Goal: Task Accomplishment & Management: Use online tool/utility

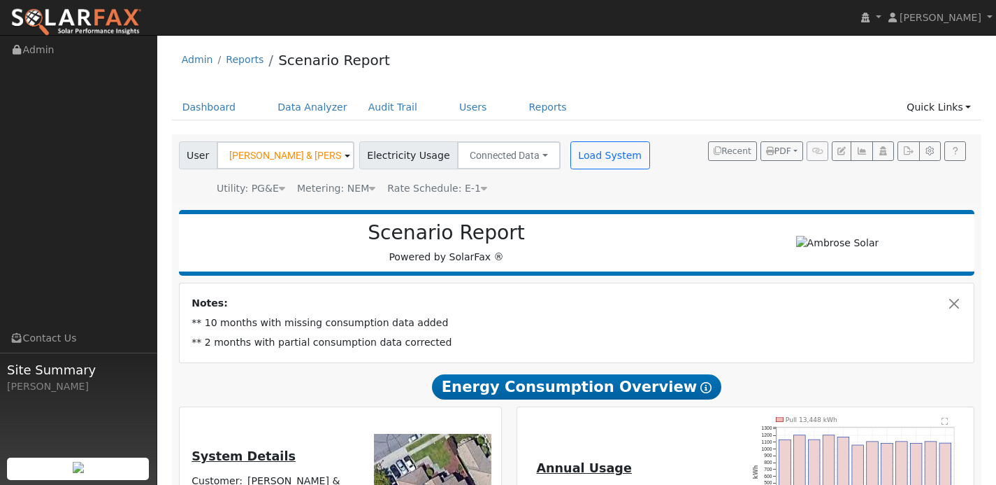
type input "15736"
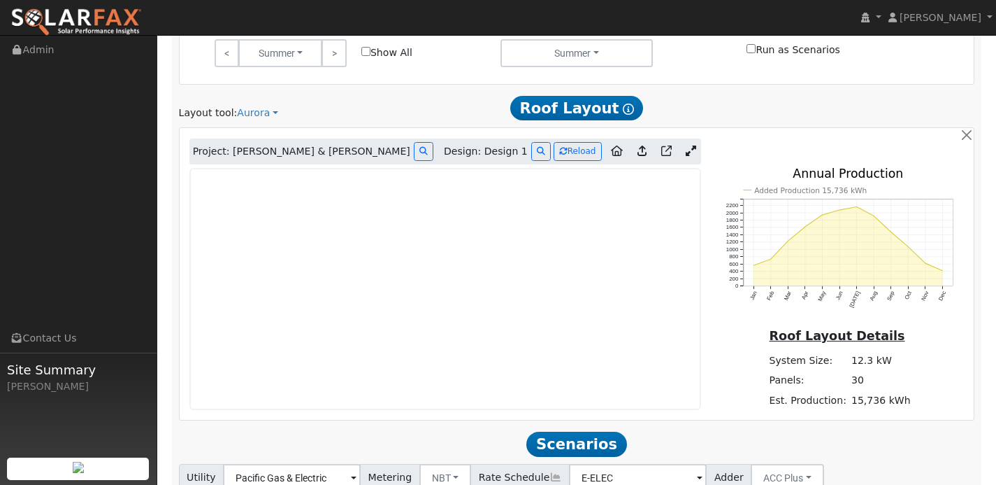
scroll to position [771, 0]
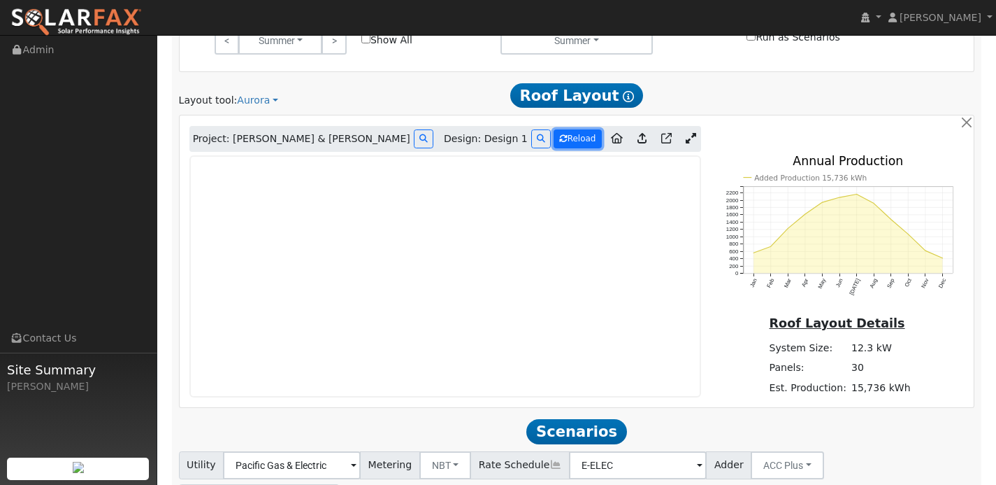
click at [586, 138] on button "Reload" at bounding box center [578, 138] width 48 height 19
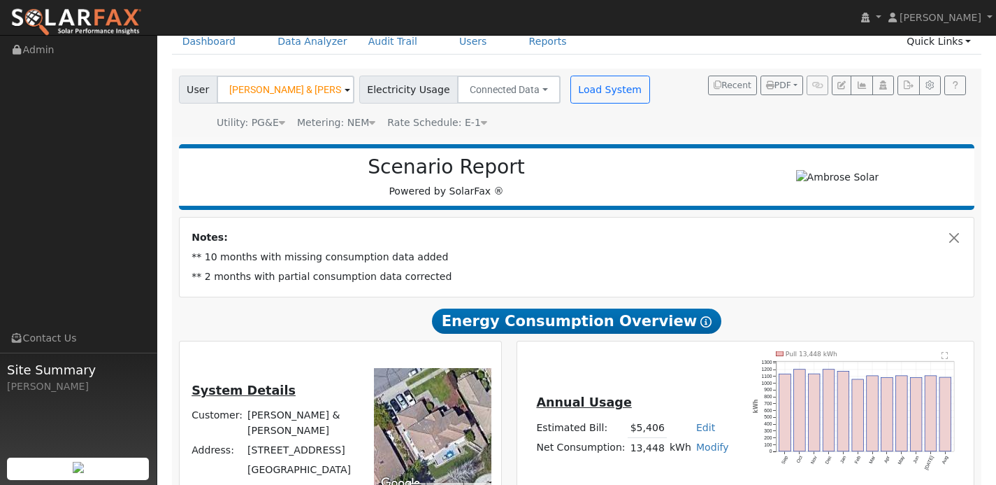
scroll to position [73, 0]
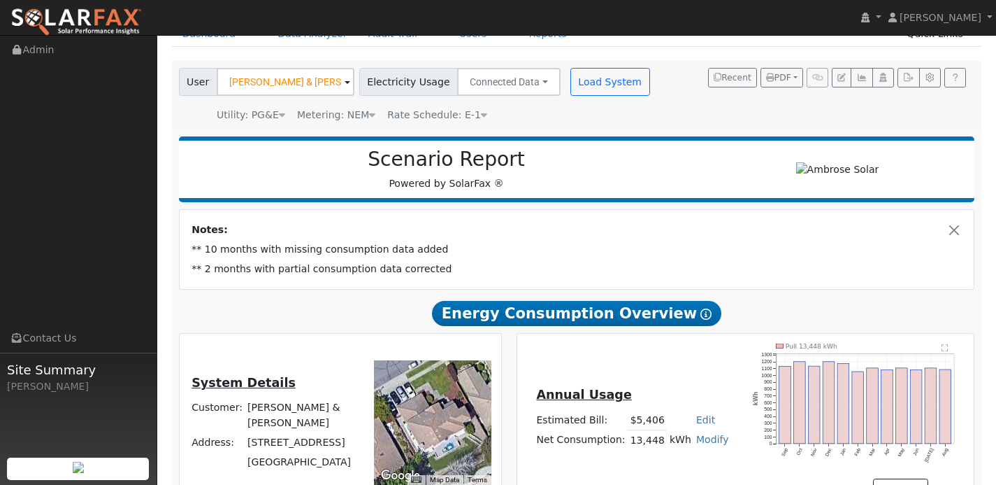
click at [701, 309] on icon at bounding box center [706, 313] width 11 height 11
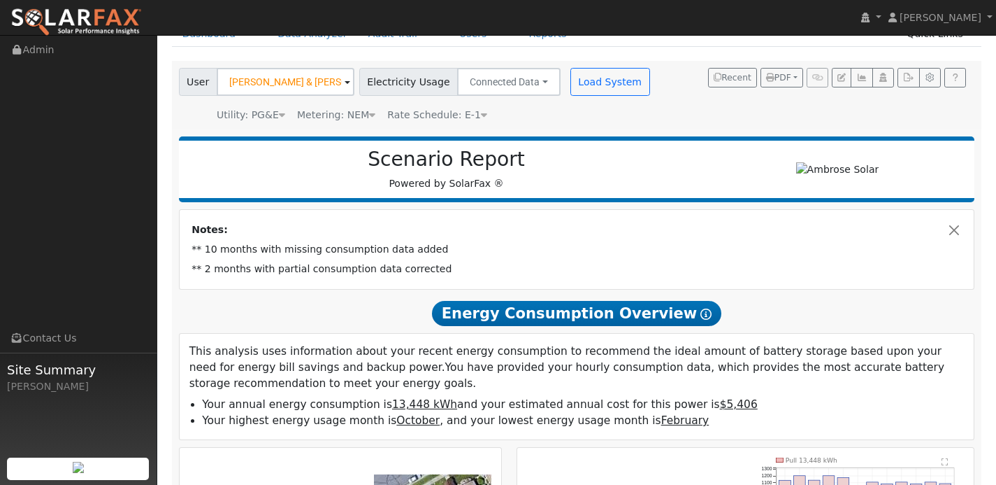
click at [636, 314] on span "Energy Consumption Overview Show Help" at bounding box center [576, 313] width 289 height 25
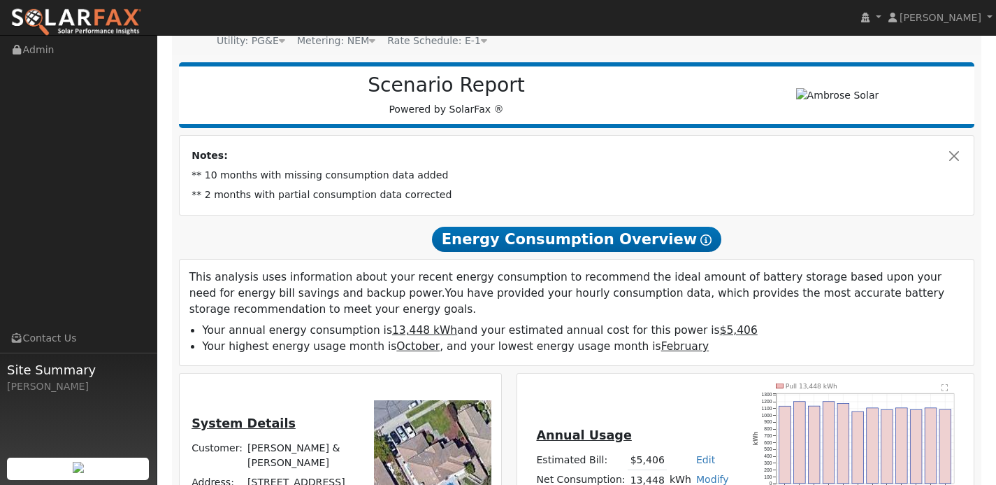
scroll to position [61, 0]
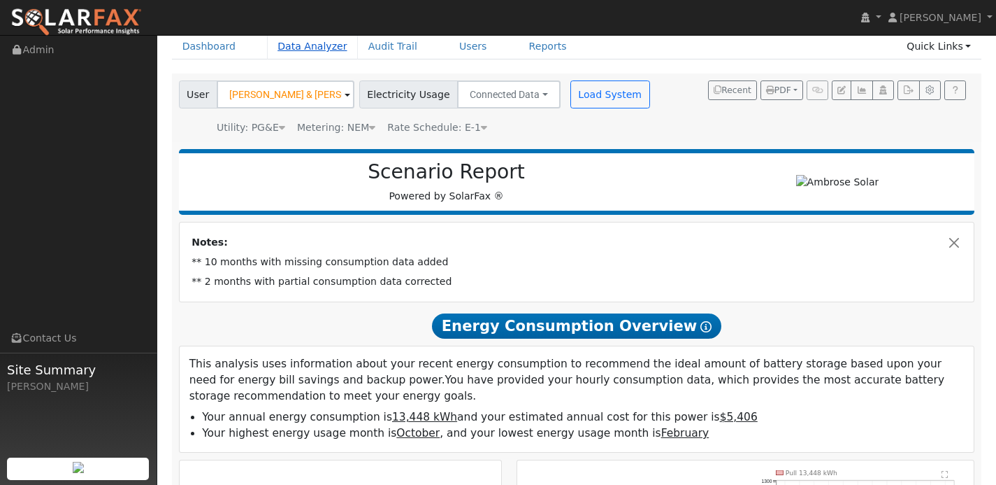
click at [310, 48] on link "Data Analyzer" at bounding box center [312, 47] width 91 height 26
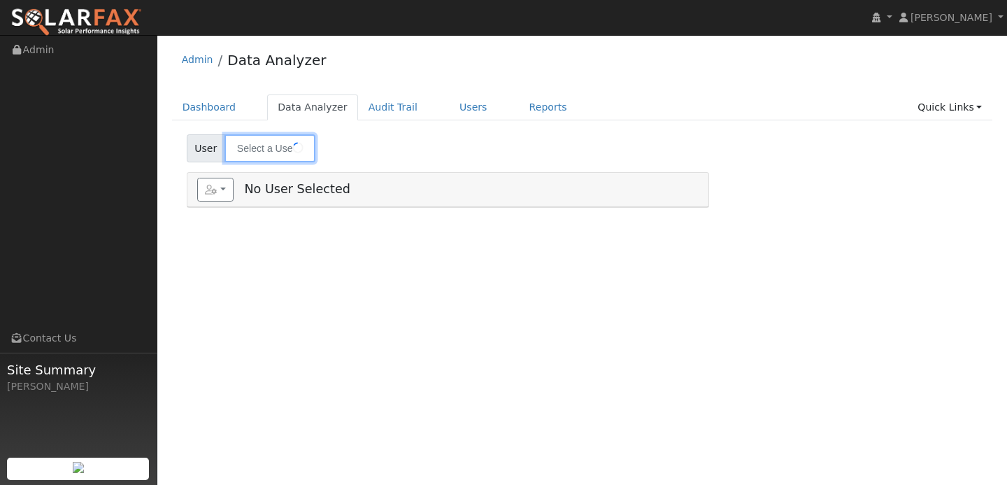
type input "[PERSON_NAME] & [PERSON_NAME]"
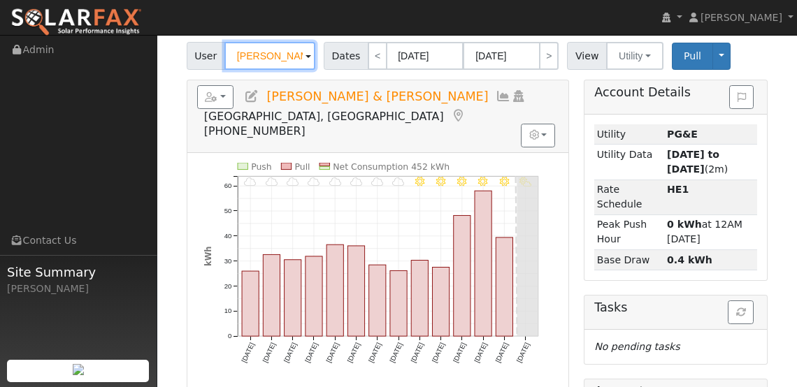
scroll to position [160, 0]
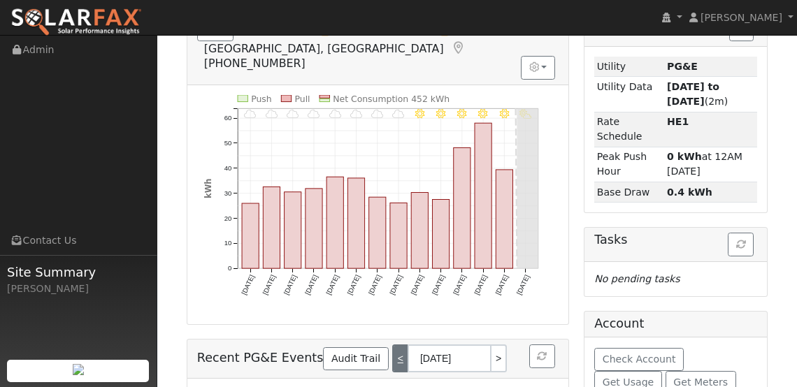
click at [392, 350] on link "<" at bounding box center [399, 359] width 15 height 28
type input "09/19/2025"
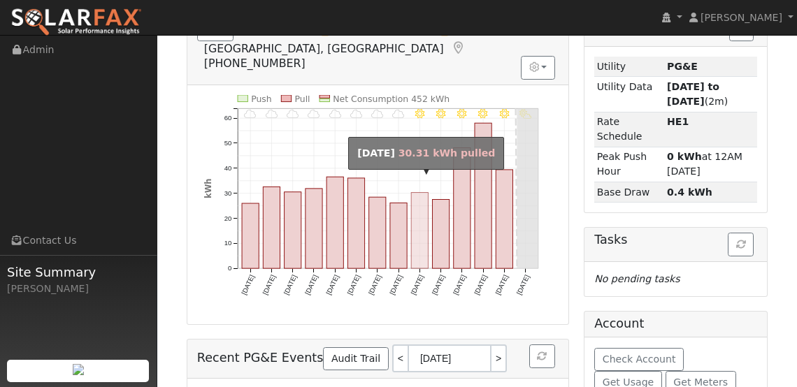
scroll to position [64, 0]
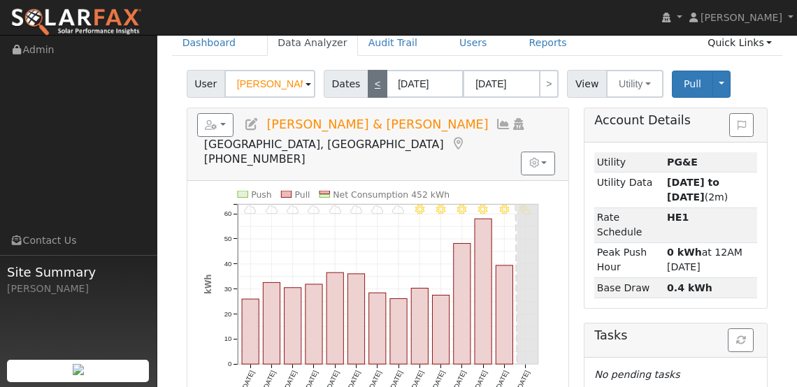
click at [375, 85] on link "<" at bounding box center [378, 84] width 20 height 28
type input "08/23/2025"
type input "09/05/2025"
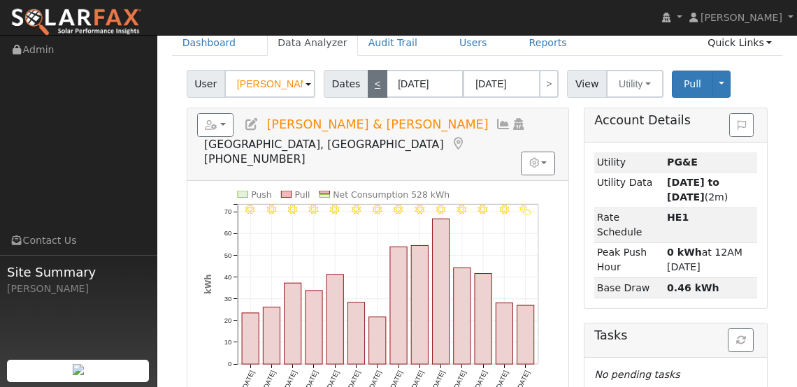
click at [370, 91] on link "<" at bounding box center [378, 84] width 20 height 28
type input "08/09/2025"
type input "08/22/2025"
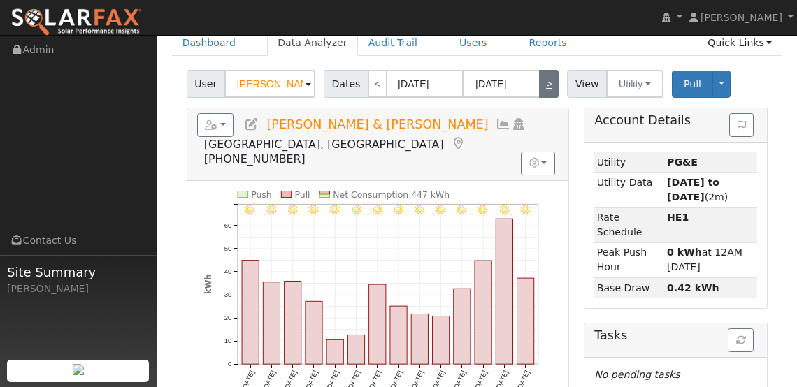
click at [544, 83] on link ">" at bounding box center [549, 84] width 20 height 28
type input "08/23/2025"
type input "09/05/2025"
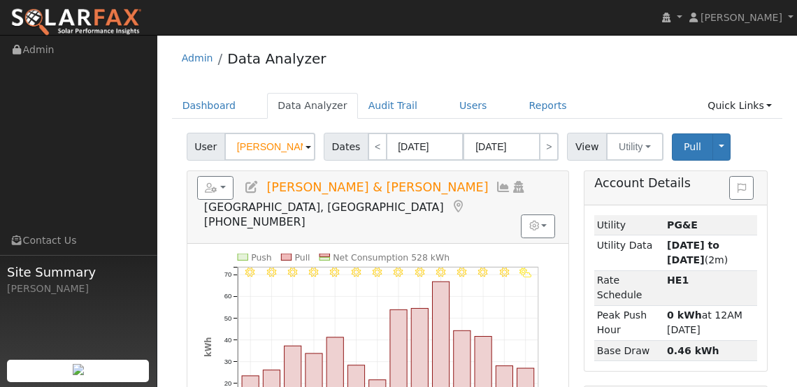
scroll to position [0, 0]
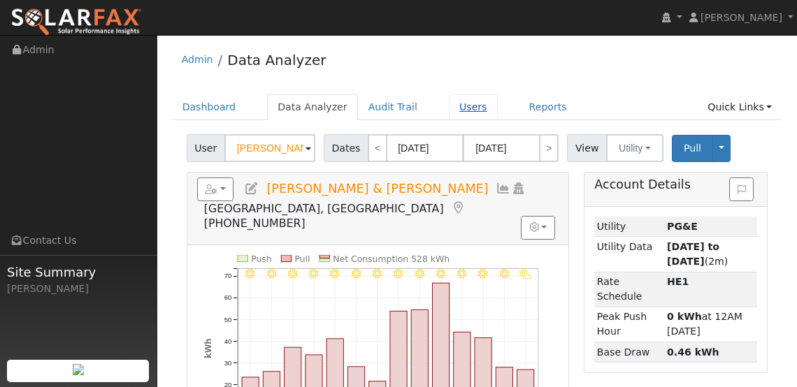
click at [476, 106] on link "Users" at bounding box center [473, 107] width 49 height 26
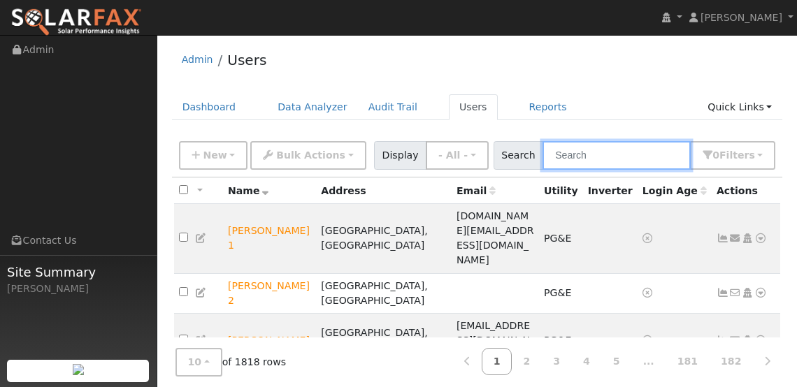
click at [632, 161] on input "text" at bounding box center [617, 155] width 148 height 29
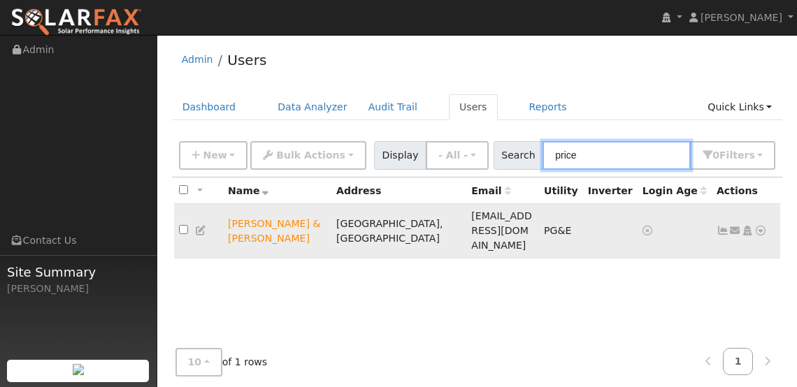
type input "price"
click at [764, 226] on icon at bounding box center [760, 231] width 13 height 10
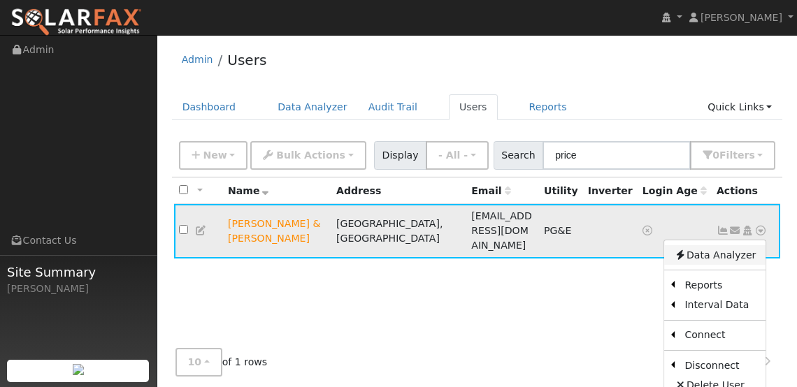
click at [724, 245] on link "Data Analyzer" at bounding box center [714, 255] width 101 height 20
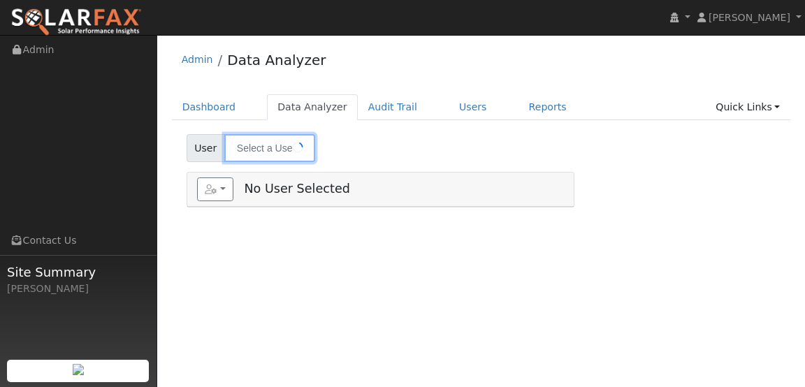
type input "[PERSON_NAME] & [PERSON_NAME]"
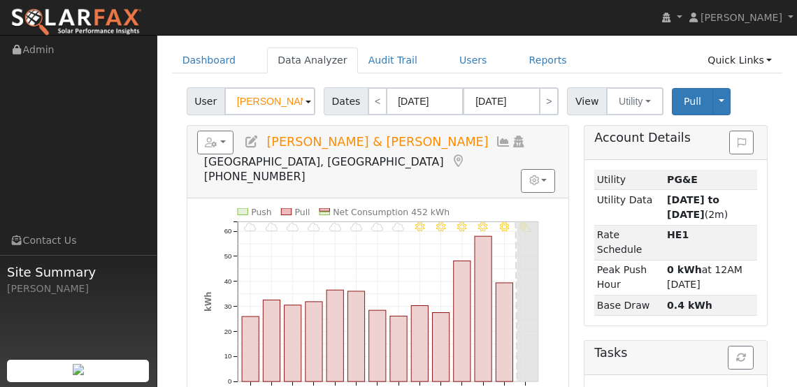
click at [350, 142] on span "[PERSON_NAME] & [PERSON_NAME]" at bounding box center [377, 142] width 222 height 14
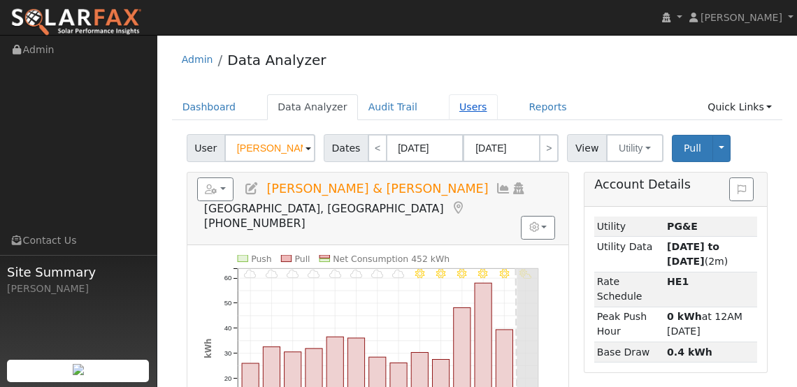
click at [463, 105] on link "Users" at bounding box center [473, 107] width 49 height 26
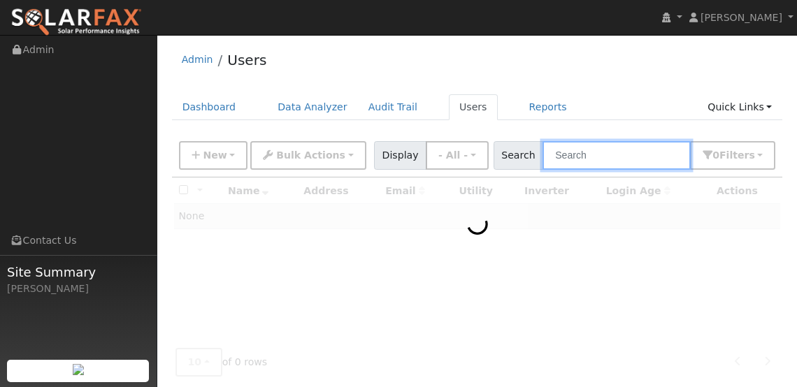
click at [635, 148] on input "text" at bounding box center [617, 155] width 148 height 29
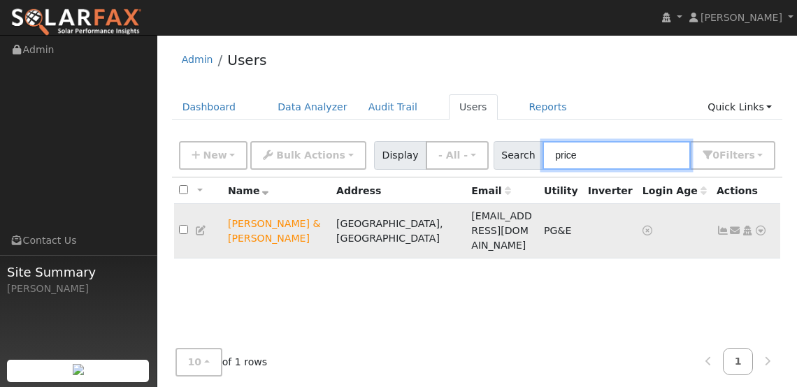
type input "price"
click at [766, 226] on icon at bounding box center [760, 231] width 13 height 10
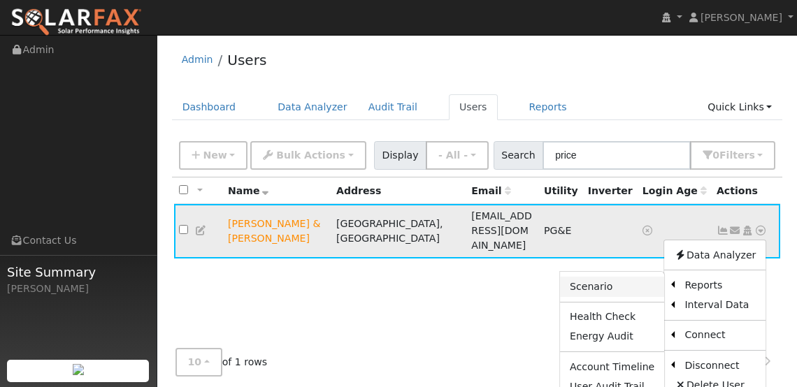
click at [633, 279] on link "Scenario" at bounding box center [612, 287] width 104 height 20
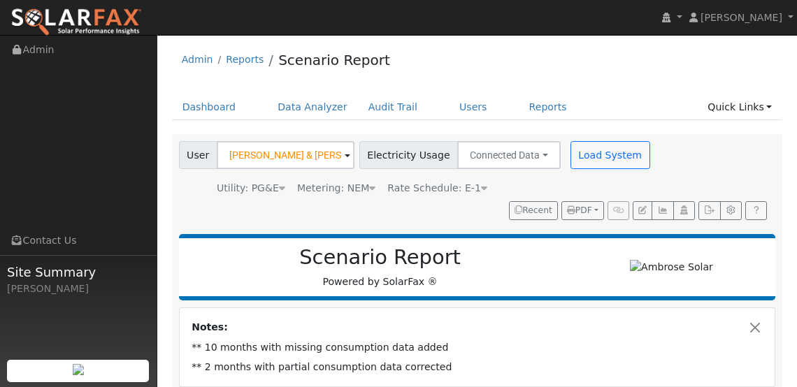
type input "15736"
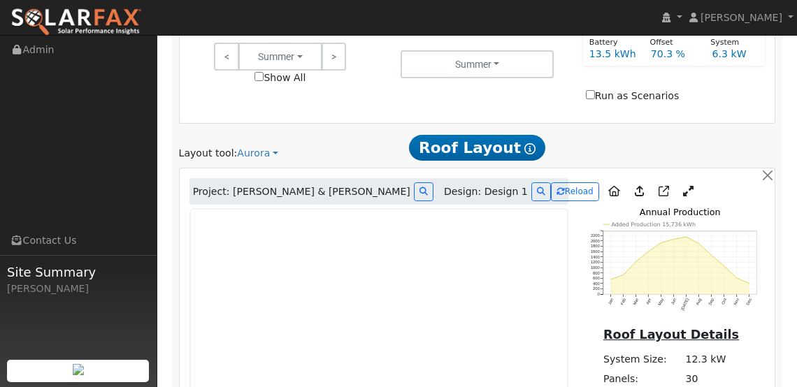
scroll to position [906, 0]
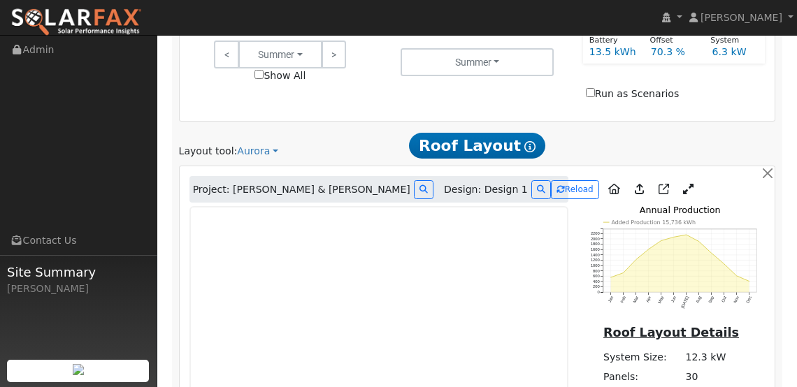
click at [683, 184] on icon at bounding box center [688, 189] width 10 height 10
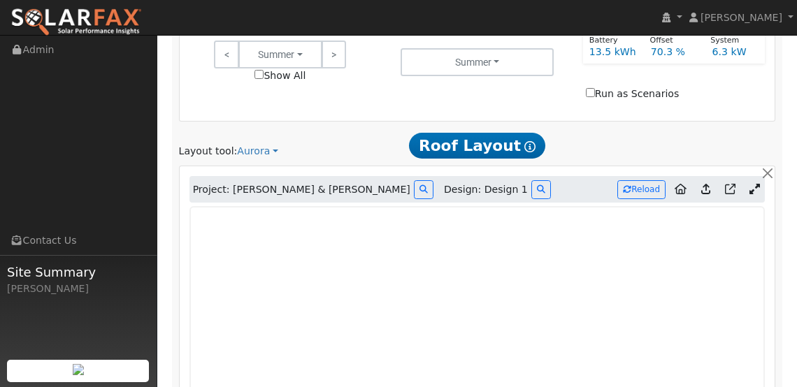
click at [759, 184] on icon at bounding box center [755, 189] width 10 height 10
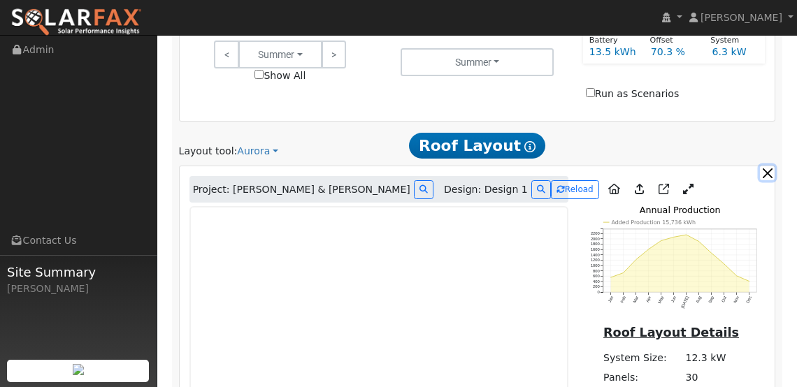
click at [766, 166] on button "button" at bounding box center [767, 173] width 15 height 15
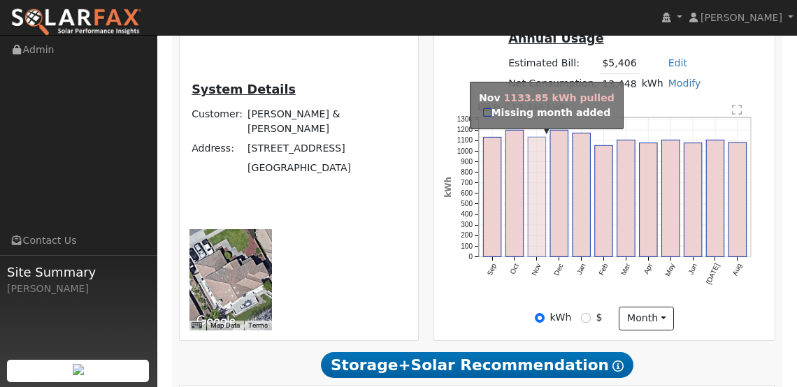
scroll to position [423, 0]
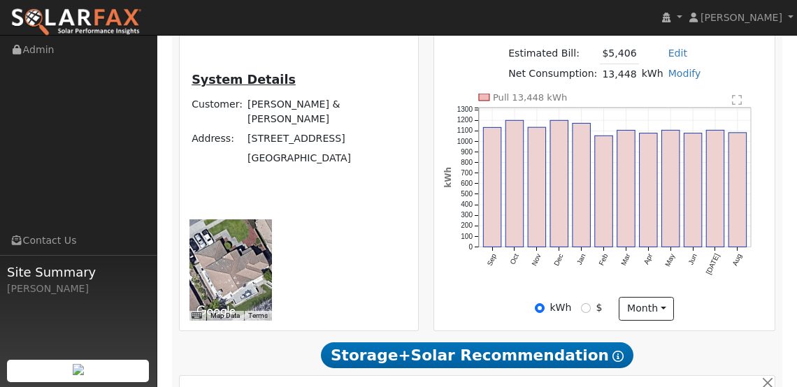
click at [557, 360] on span "Storage+Solar Recommendation Show Help" at bounding box center [477, 356] width 313 height 26
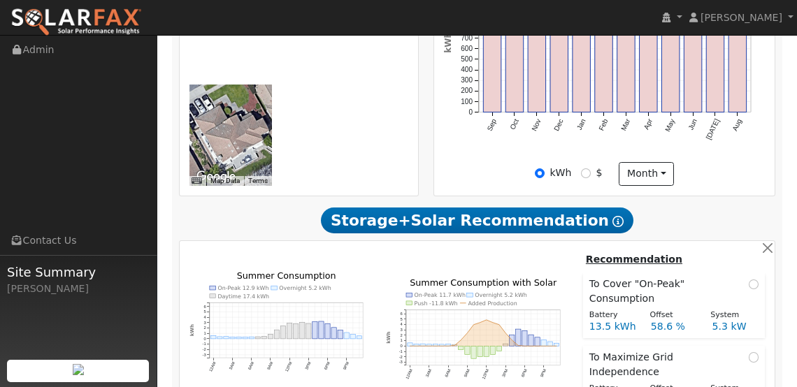
scroll to position [554, 0]
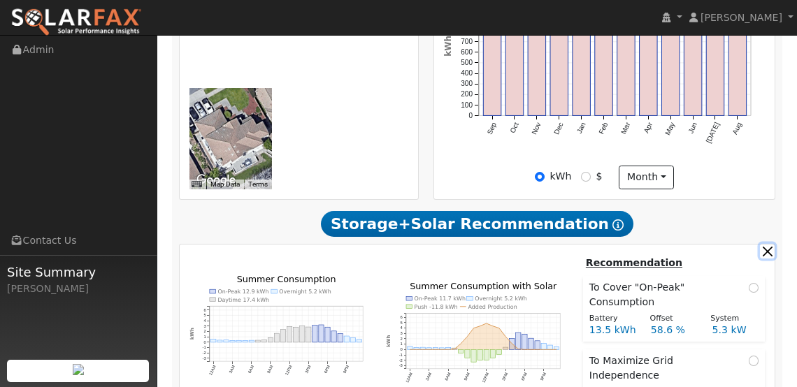
click at [763, 244] on button "button" at bounding box center [767, 251] width 15 height 15
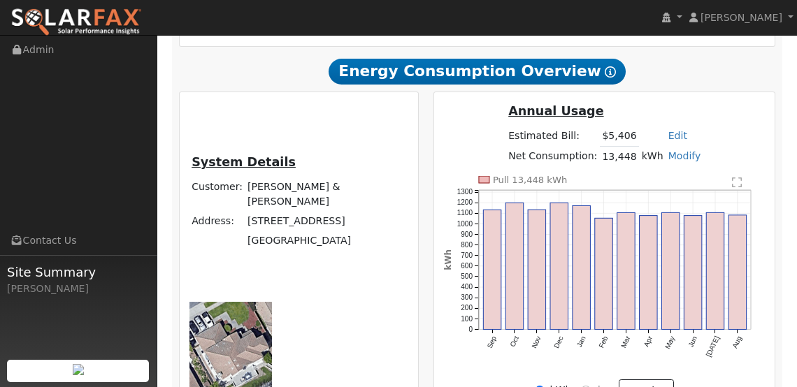
scroll to position [563, 0]
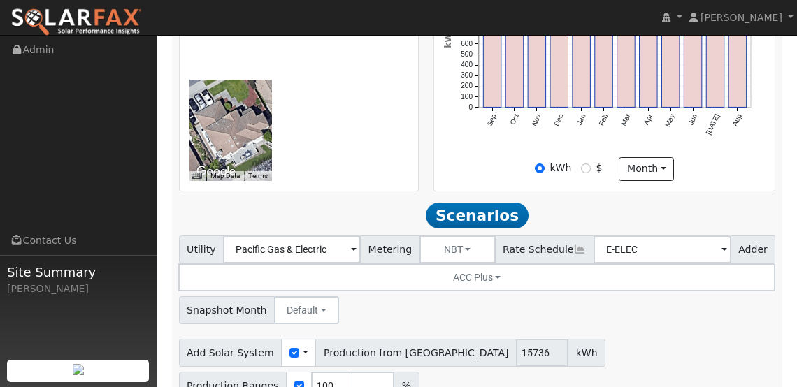
click at [471, 214] on span "Scenarios" at bounding box center [477, 216] width 103 height 26
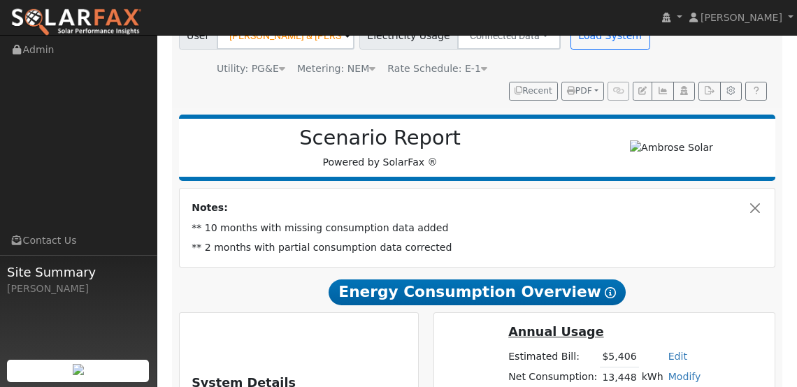
scroll to position [0, 0]
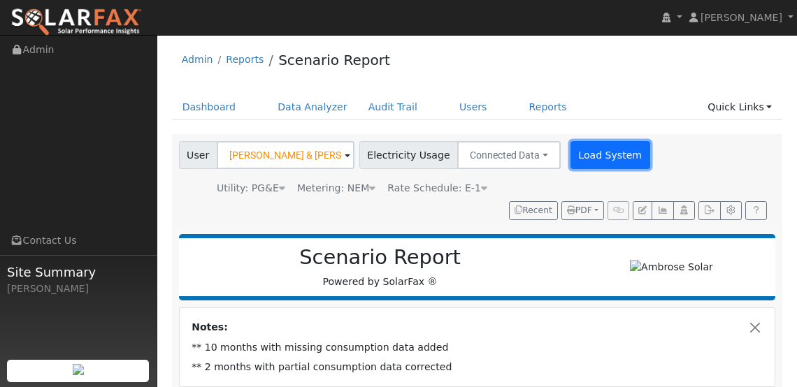
click at [592, 160] on button "Load System" at bounding box center [611, 155] width 80 height 28
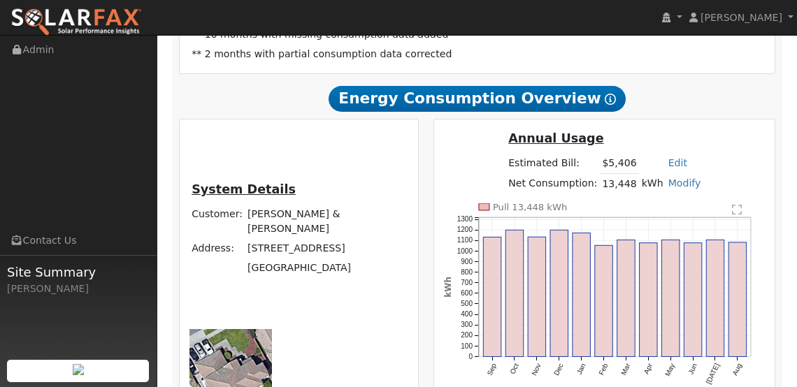
scroll to position [687, 0]
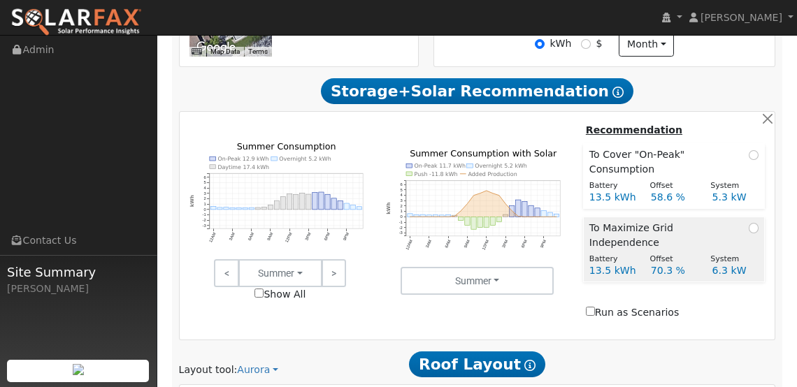
type input "15736"
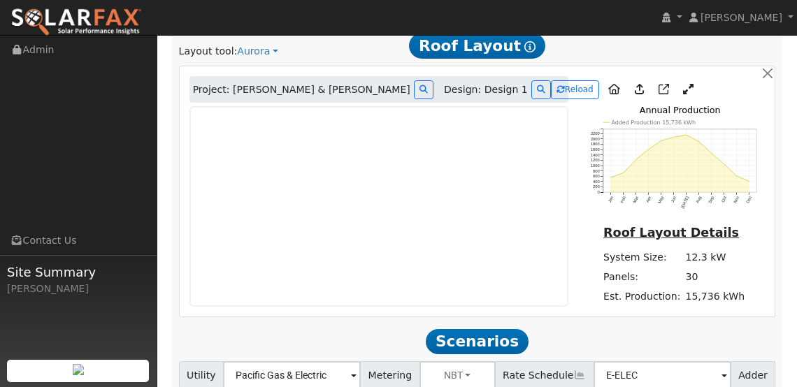
scroll to position [1017, 0]
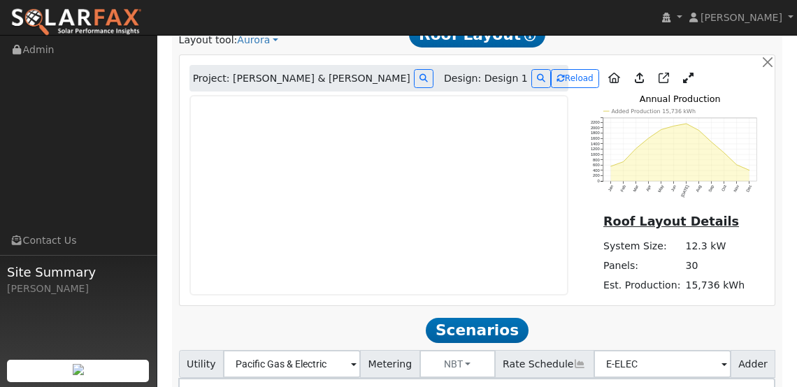
click at [683, 73] on icon at bounding box center [688, 78] width 10 height 10
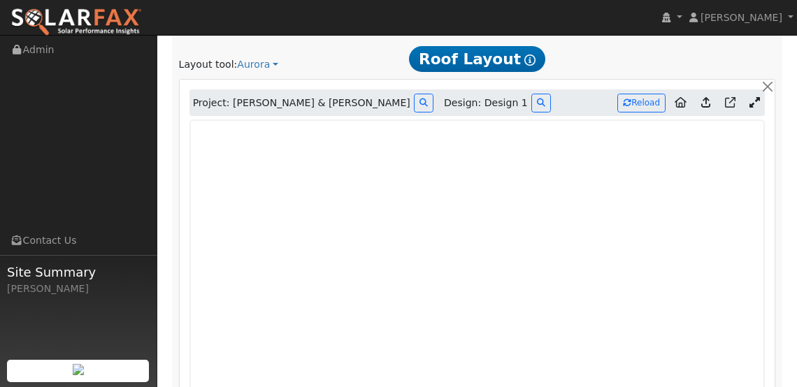
scroll to position [1005, 0]
